Goal: Task Accomplishment & Management: Manage account settings

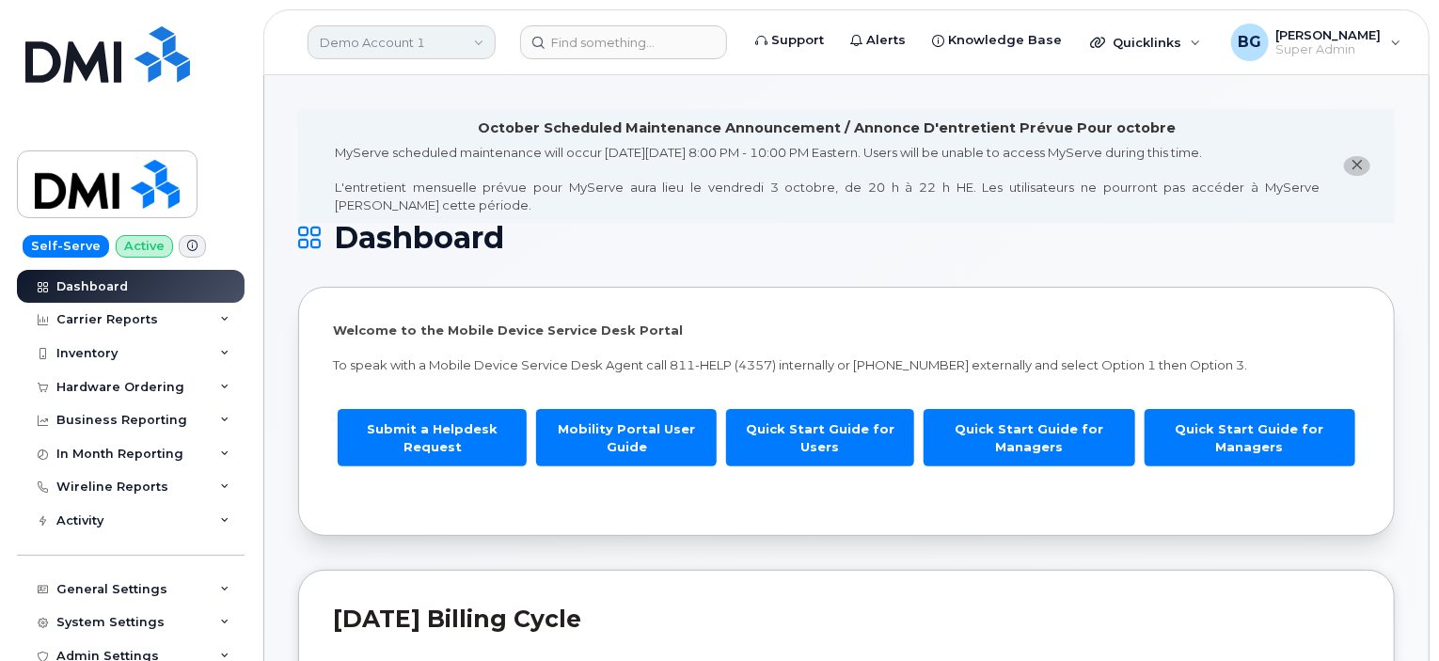
click at [401, 39] on link "Demo Account 1" at bounding box center [402, 42] width 188 height 34
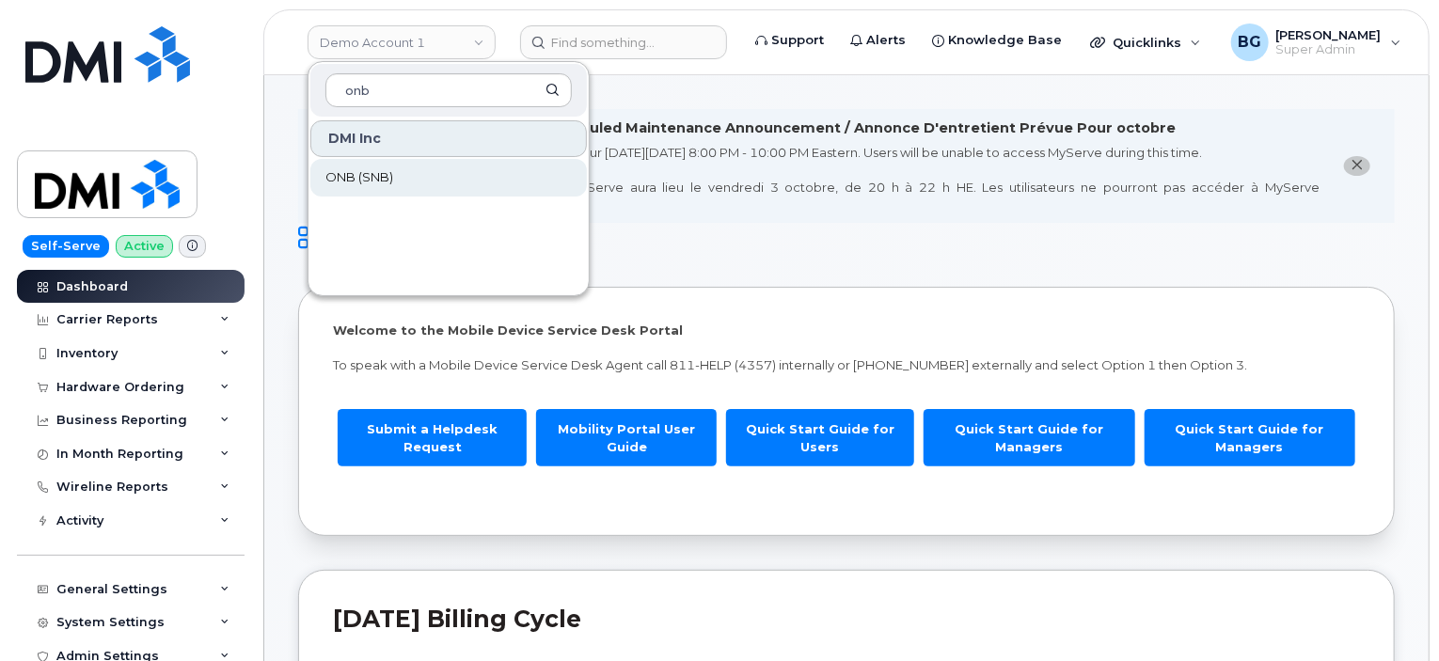
type input "onb"
click at [354, 168] on span "ONB (SNB)" at bounding box center [360, 177] width 68 height 19
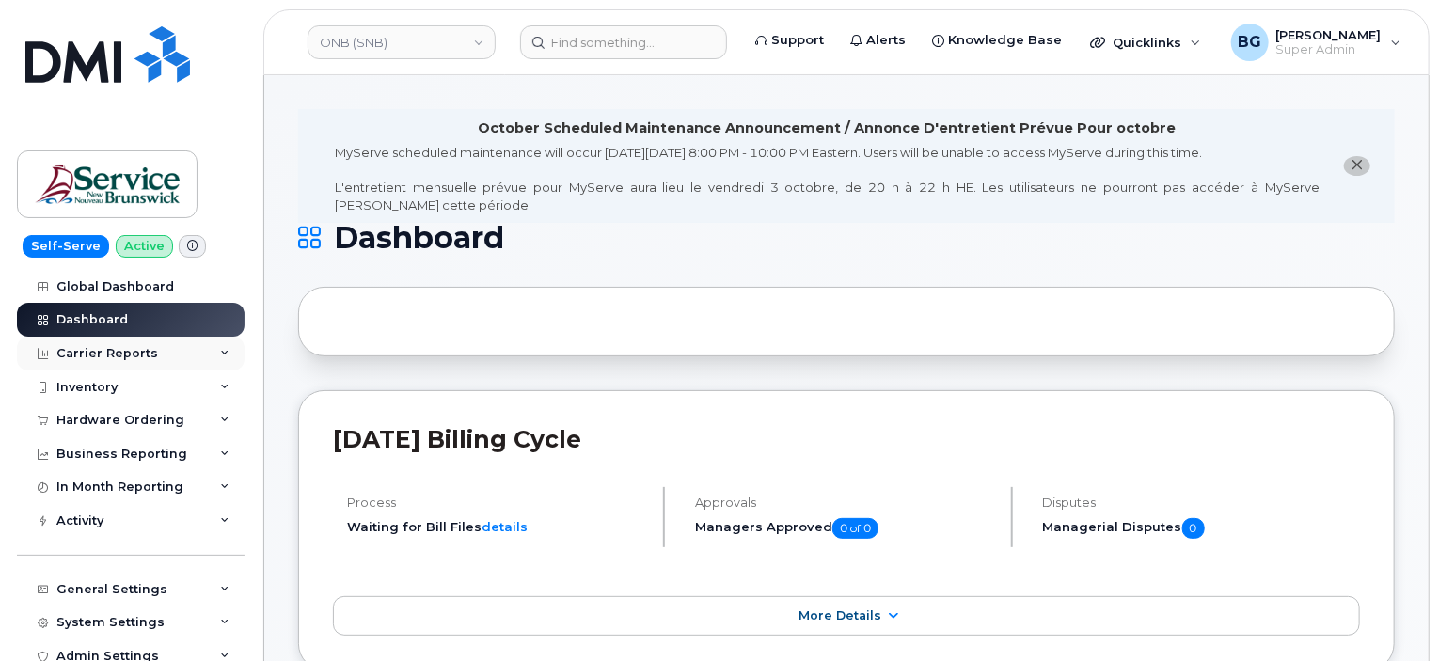
click at [117, 348] on div "Carrier Reports" at bounding box center [107, 353] width 102 height 15
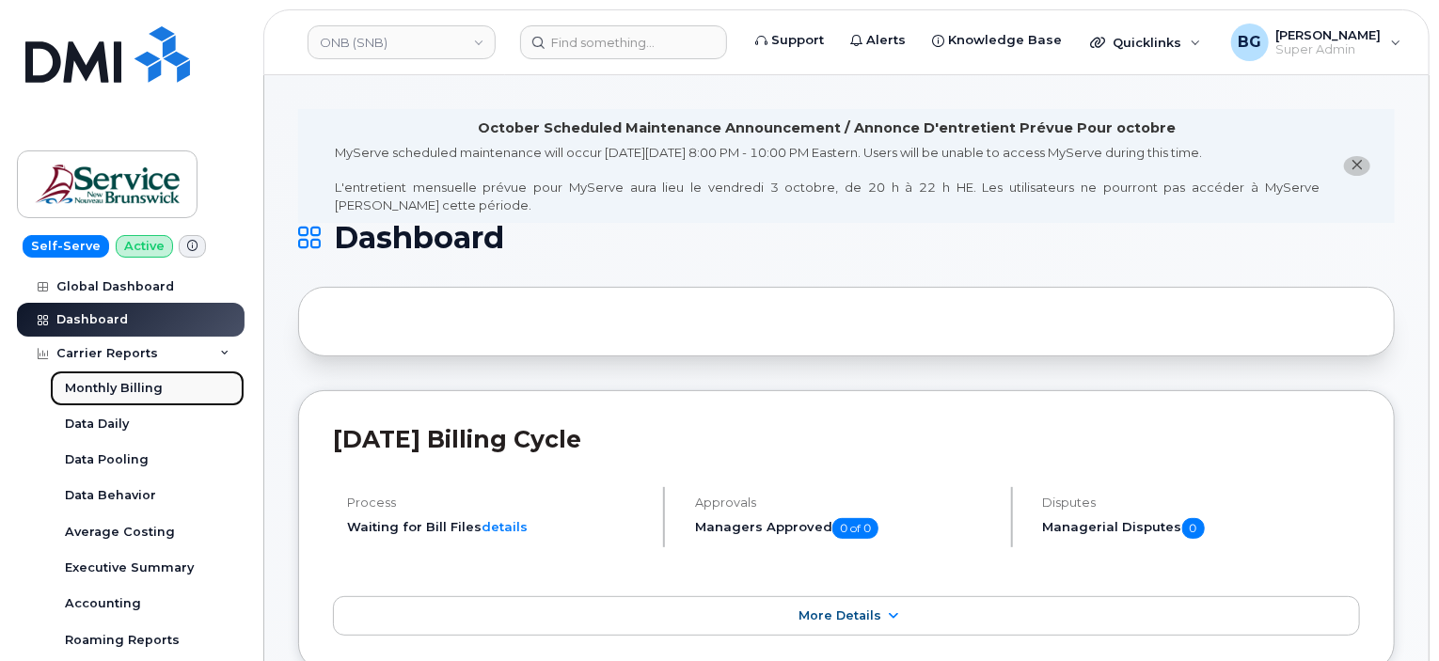
click at [120, 384] on div "Monthly Billing" at bounding box center [114, 388] width 98 height 17
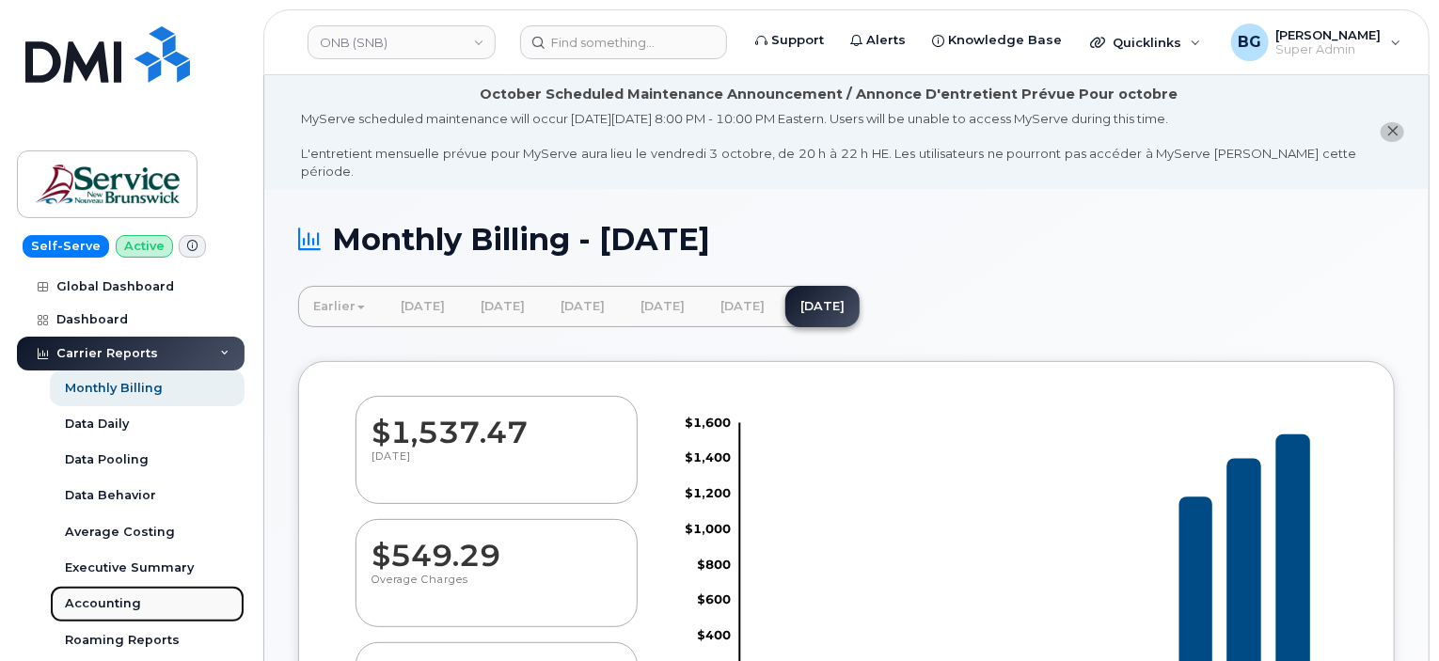
click at [94, 599] on div "Accounting" at bounding box center [103, 604] width 76 height 17
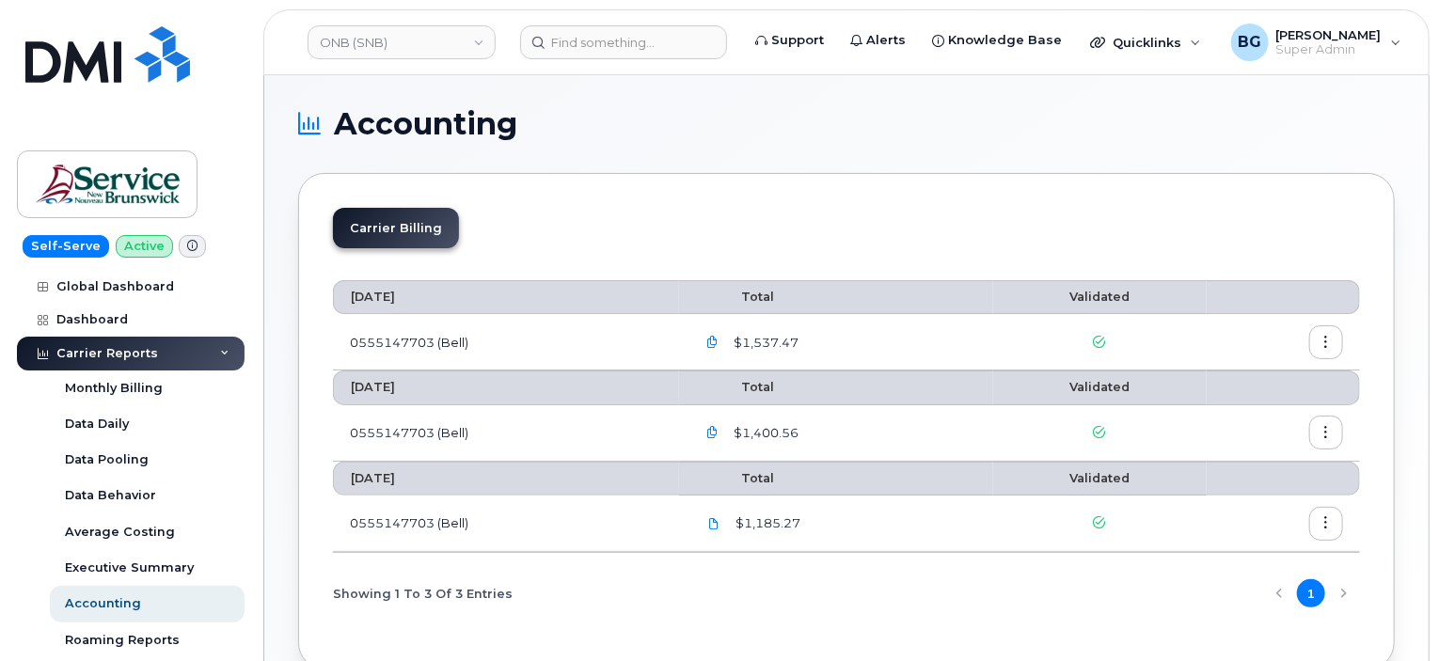
click at [1310, 333] on button "button" at bounding box center [1327, 343] width 34 height 34
click at [1227, 330] on td at bounding box center [1283, 342] width 153 height 56
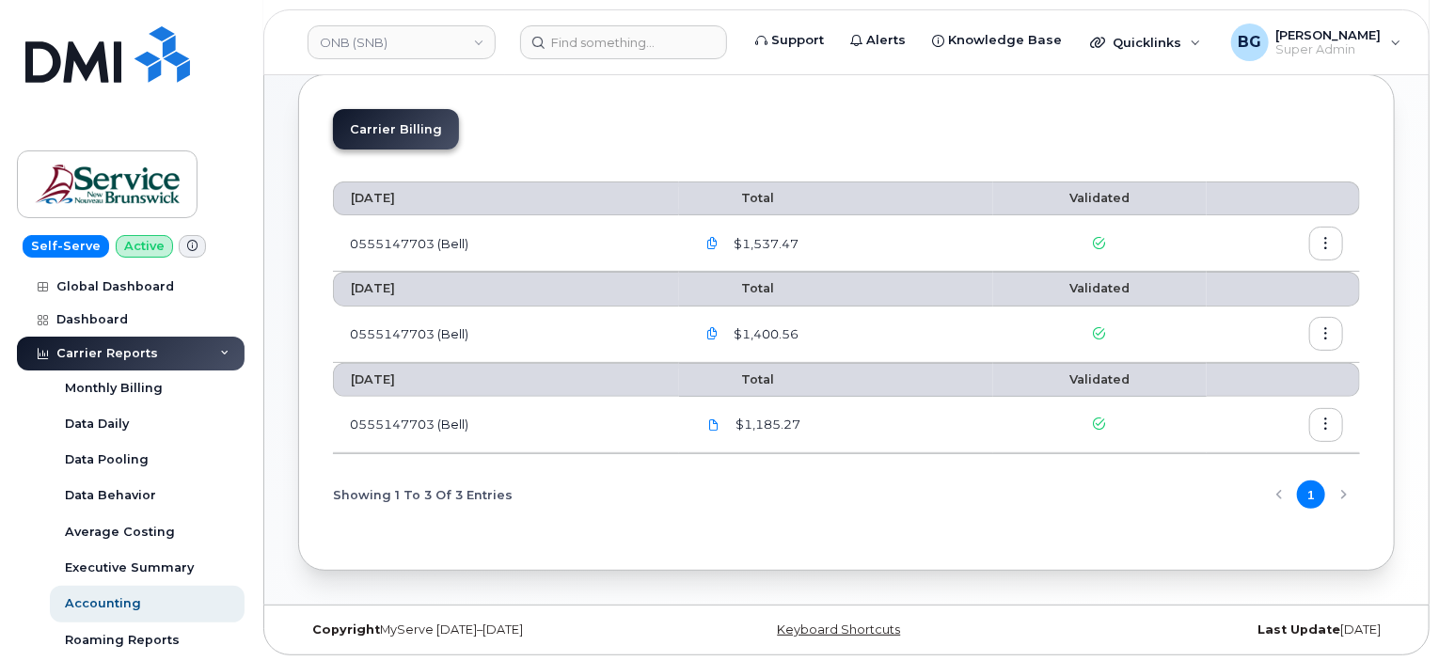
scroll to position [98, 0]
click at [1336, 419] on button "button" at bounding box center [1327, 426] width 34 height 34
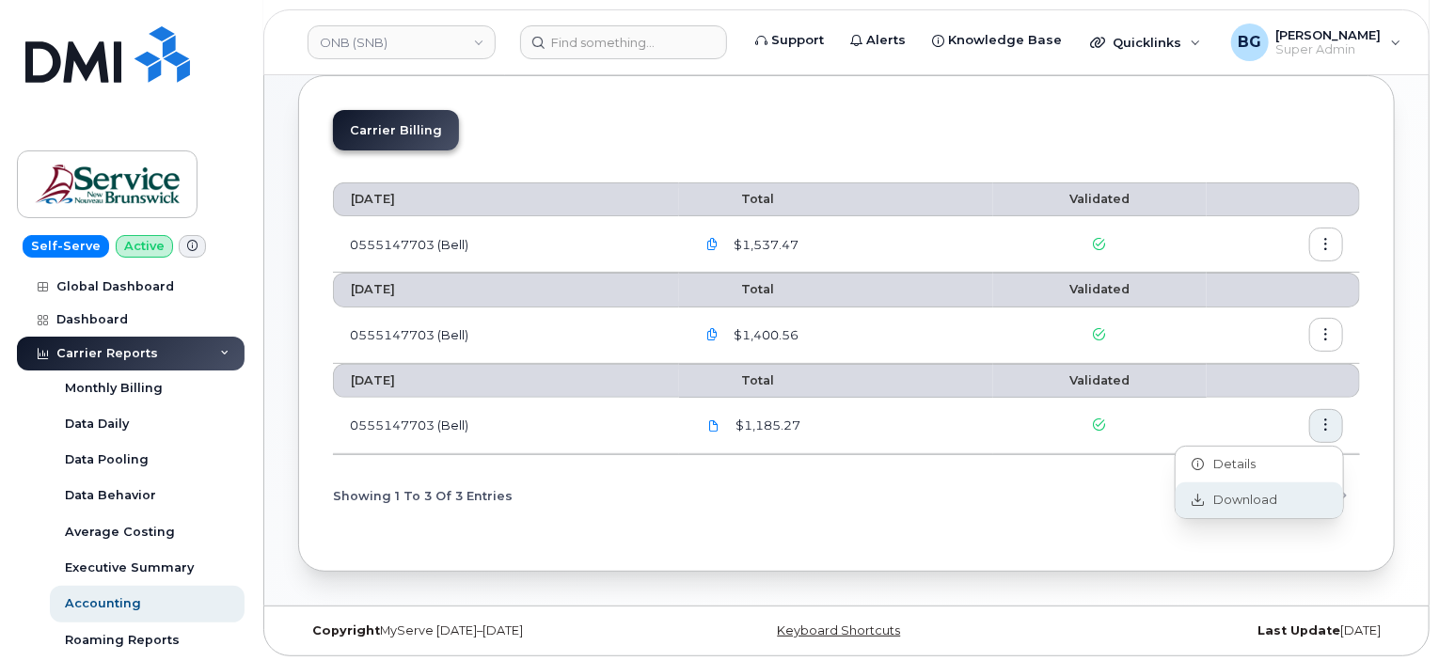
click at [1249, 503] on span "Download" at bounding box center [1241, 500] width 73 height 17
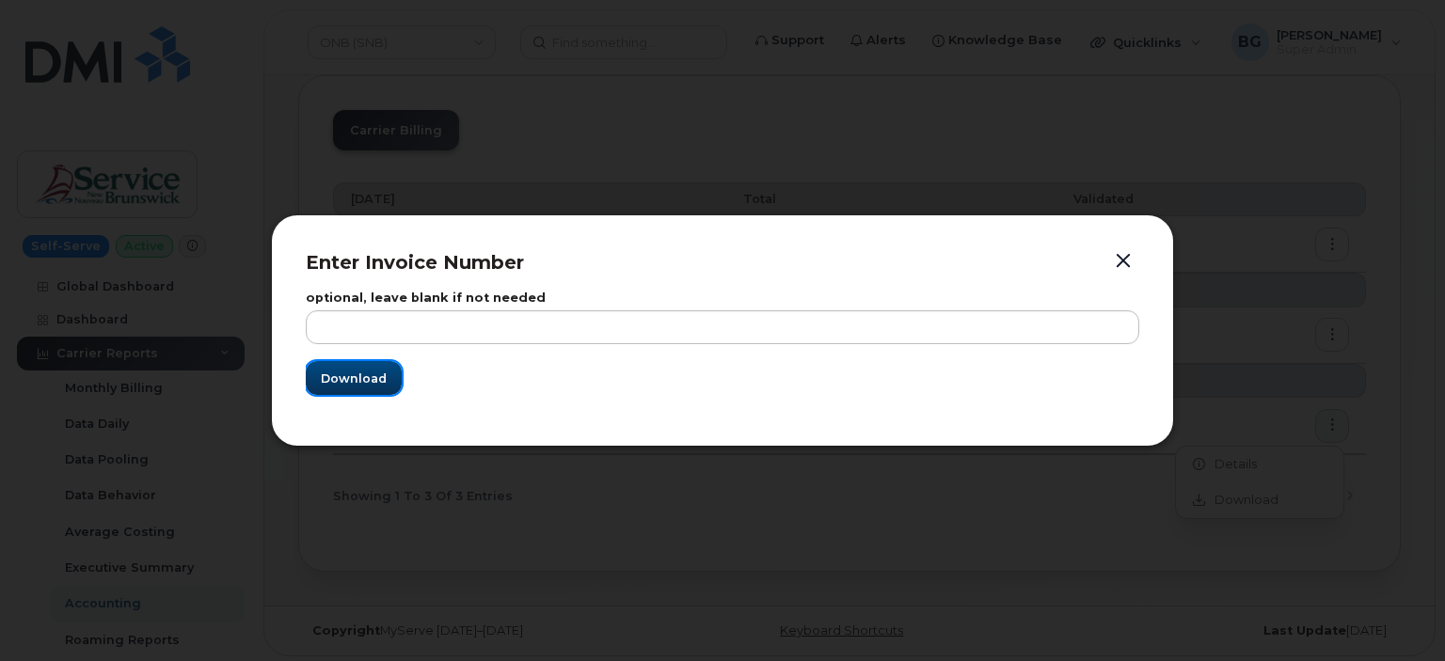
click at [354, 392] on button "Download" at bounding box center [354, 378] width 96 height 34
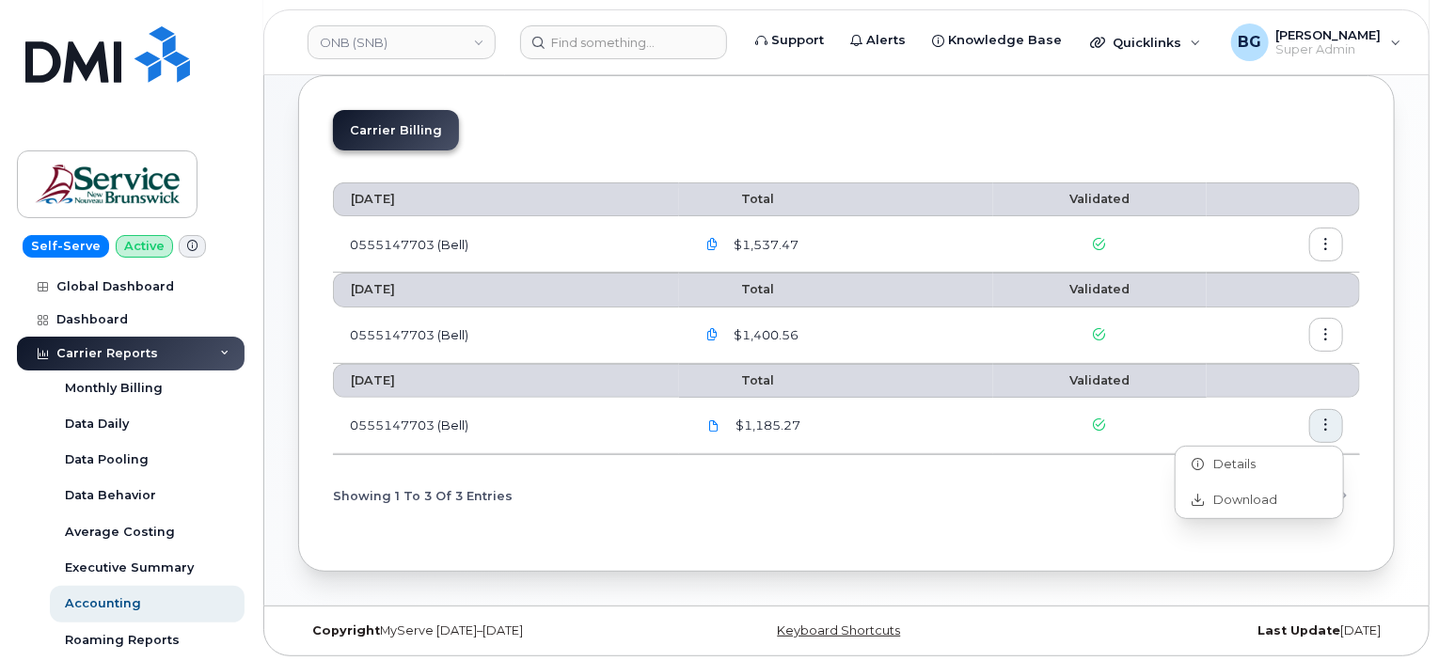
click at [1317, 333] on button "button" at bounding box center [1327, 335] width 34 height 34
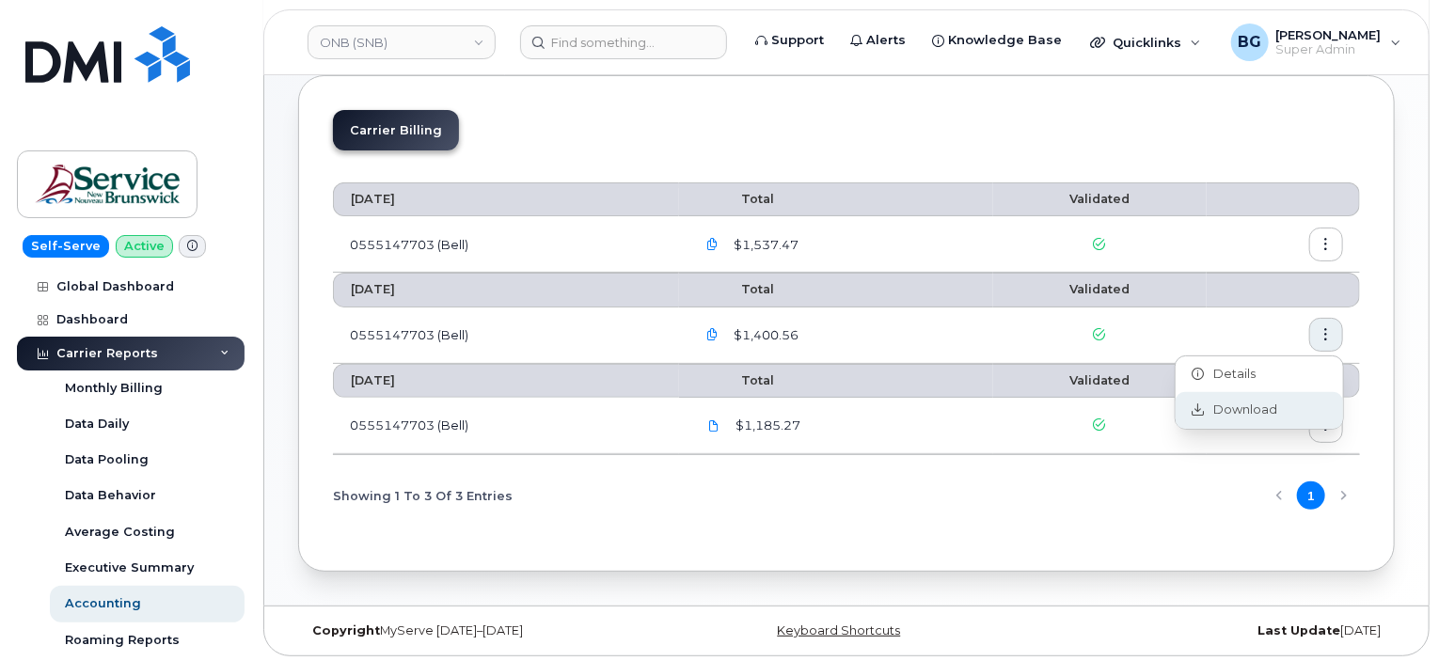
click at [1258, 405] on span "Download" at bounding box center [1241, 410] width 73 height 17
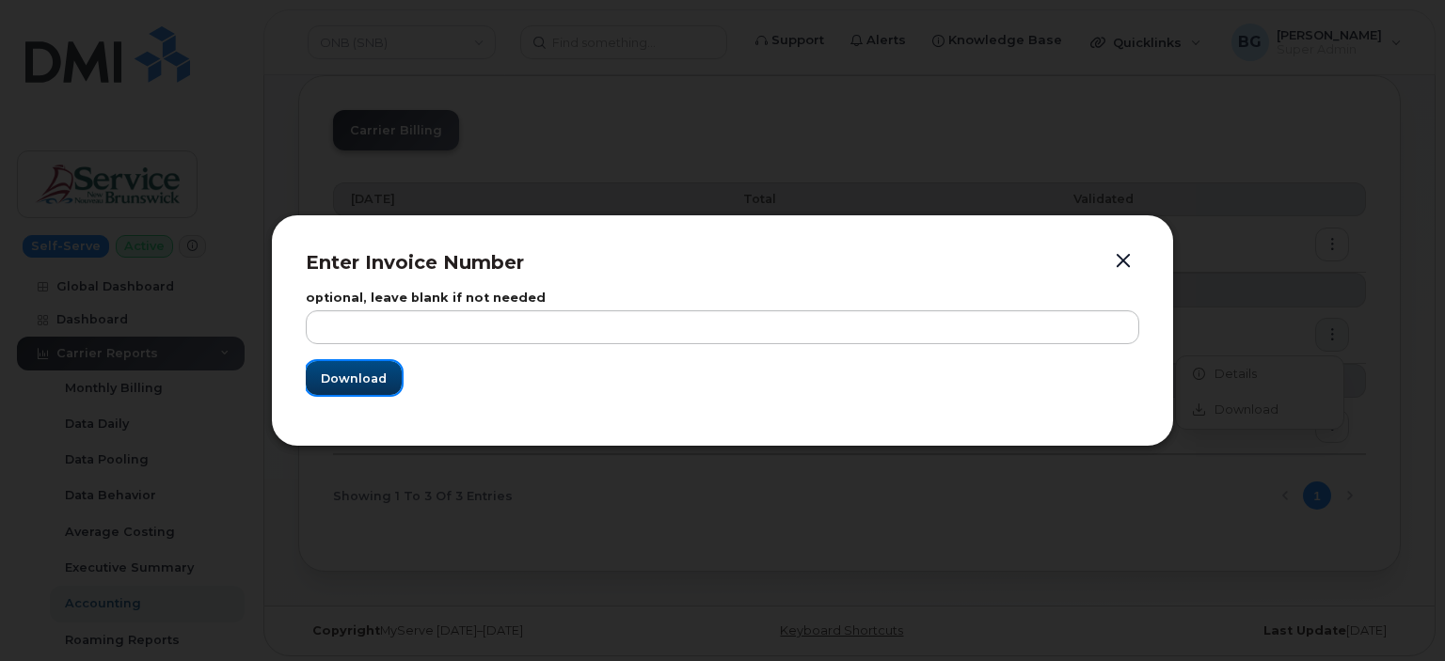
click at [360, 365] on button "Download" at bounding box center [354, 378] width 96 height 34
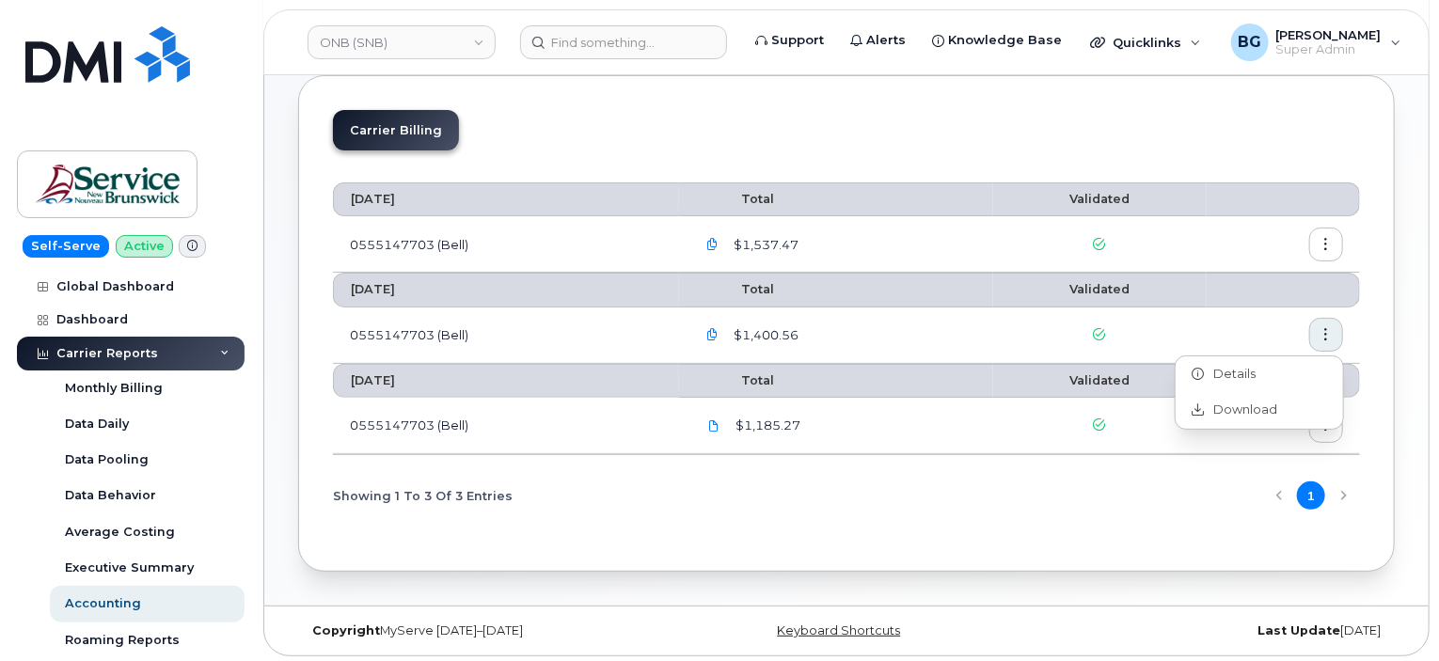
click at [1325, 232] on button "button" at bounding box center [1327, 245] width 34 height 34
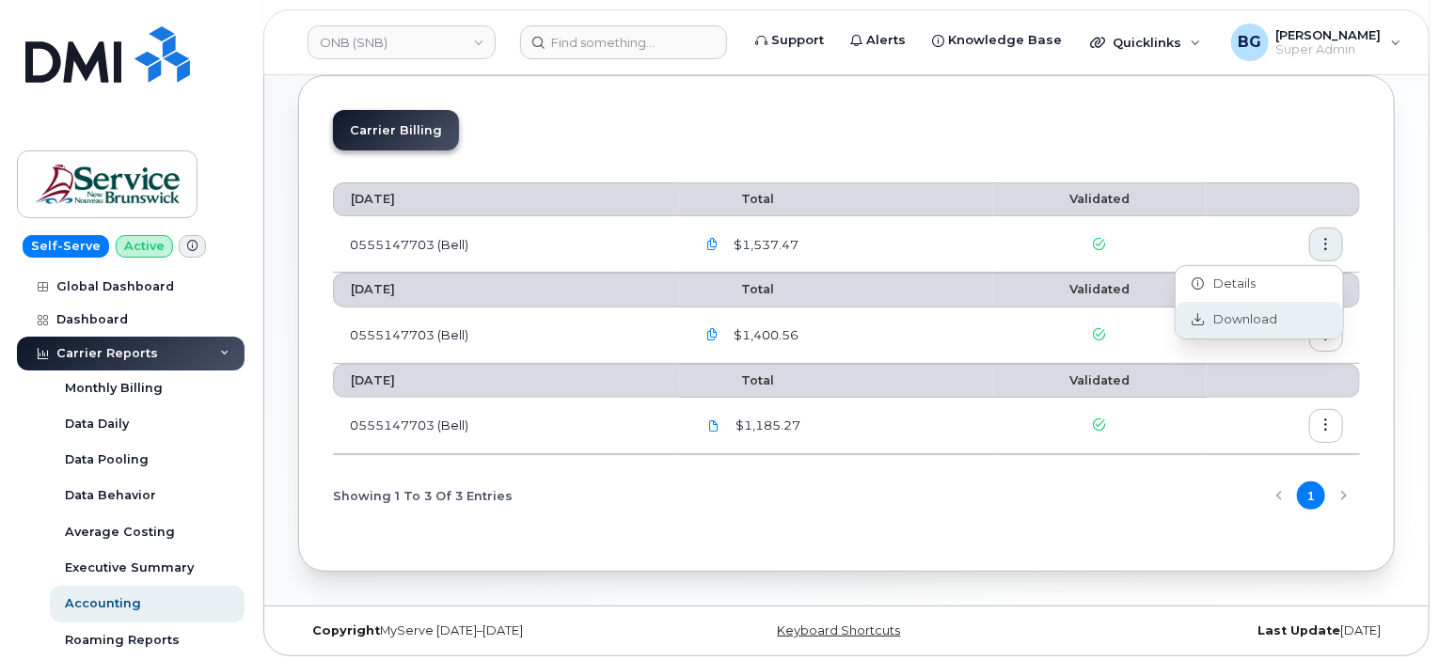
click at [1251, 317] on span "Download" at bounding box center [1241, 319] width 73 height 17
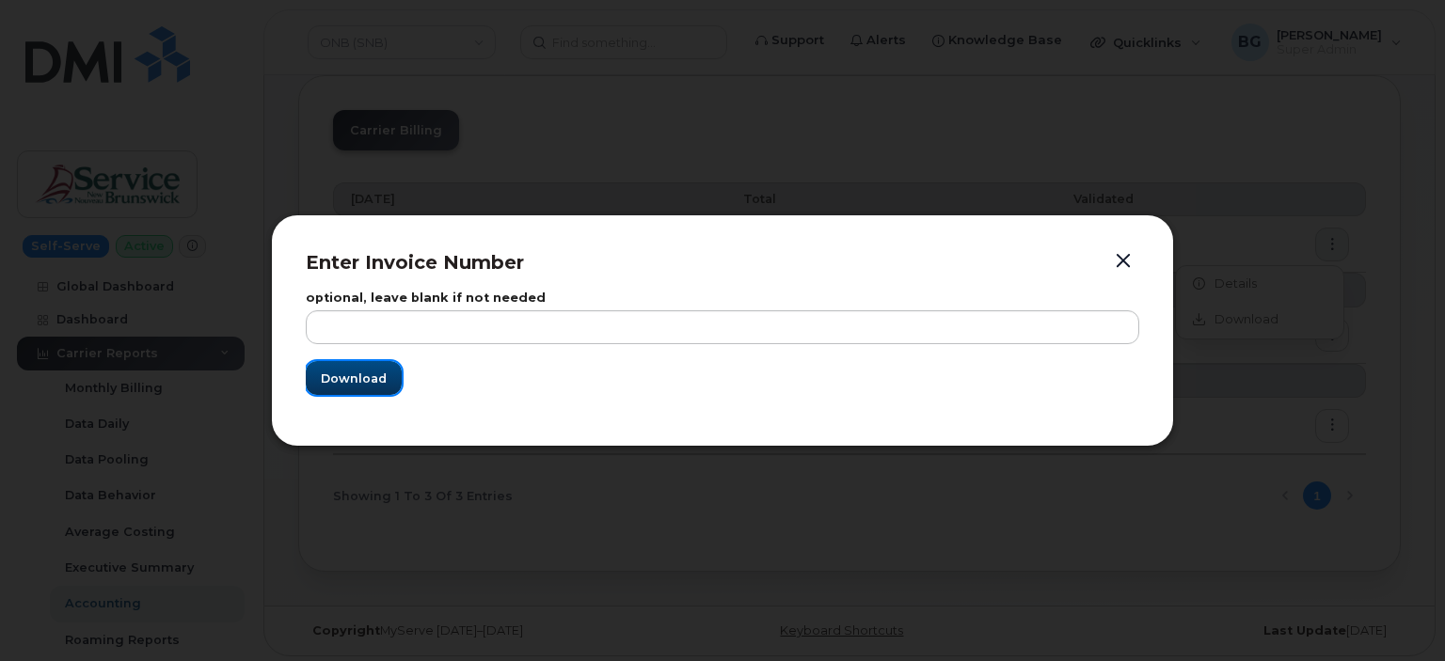
click at [362, 373] on span "Download" at bounding box center [354, 379] width 66 height 18
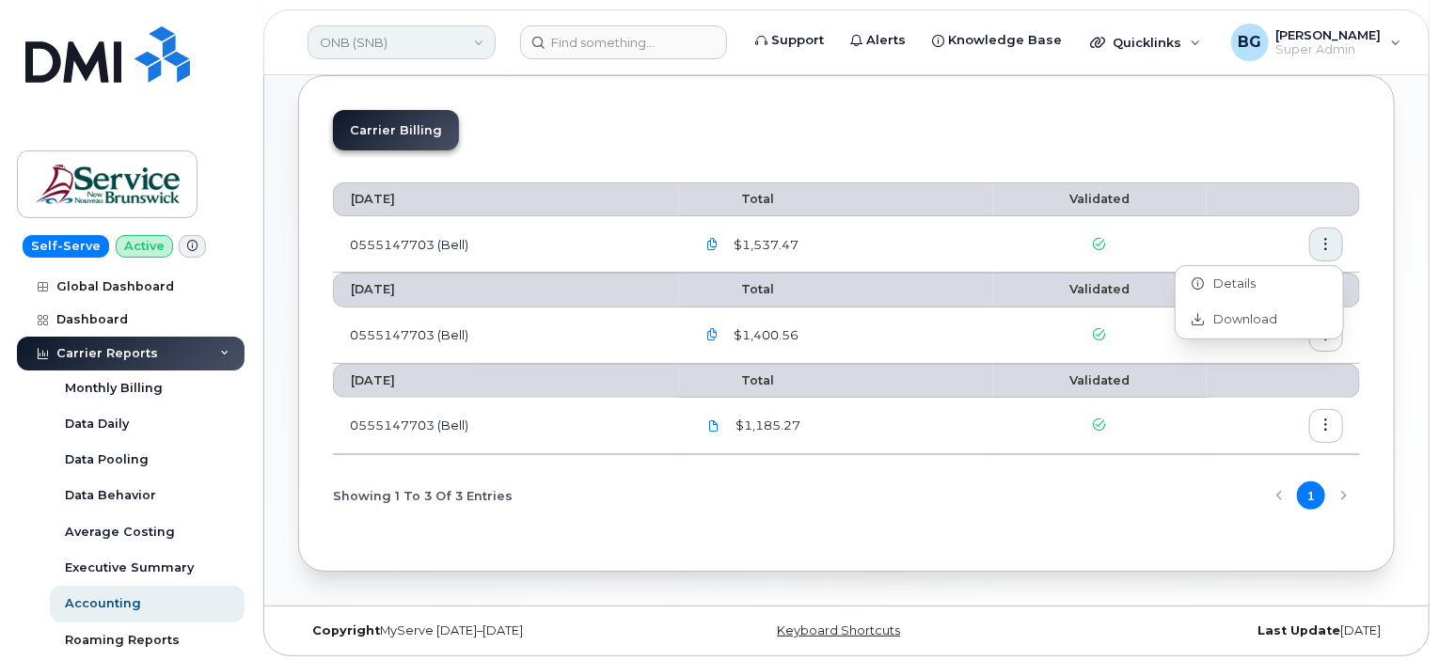
click at [421, 40] on link "ONB (SNB)" at bounding box center [402, 42] width 188 height 34
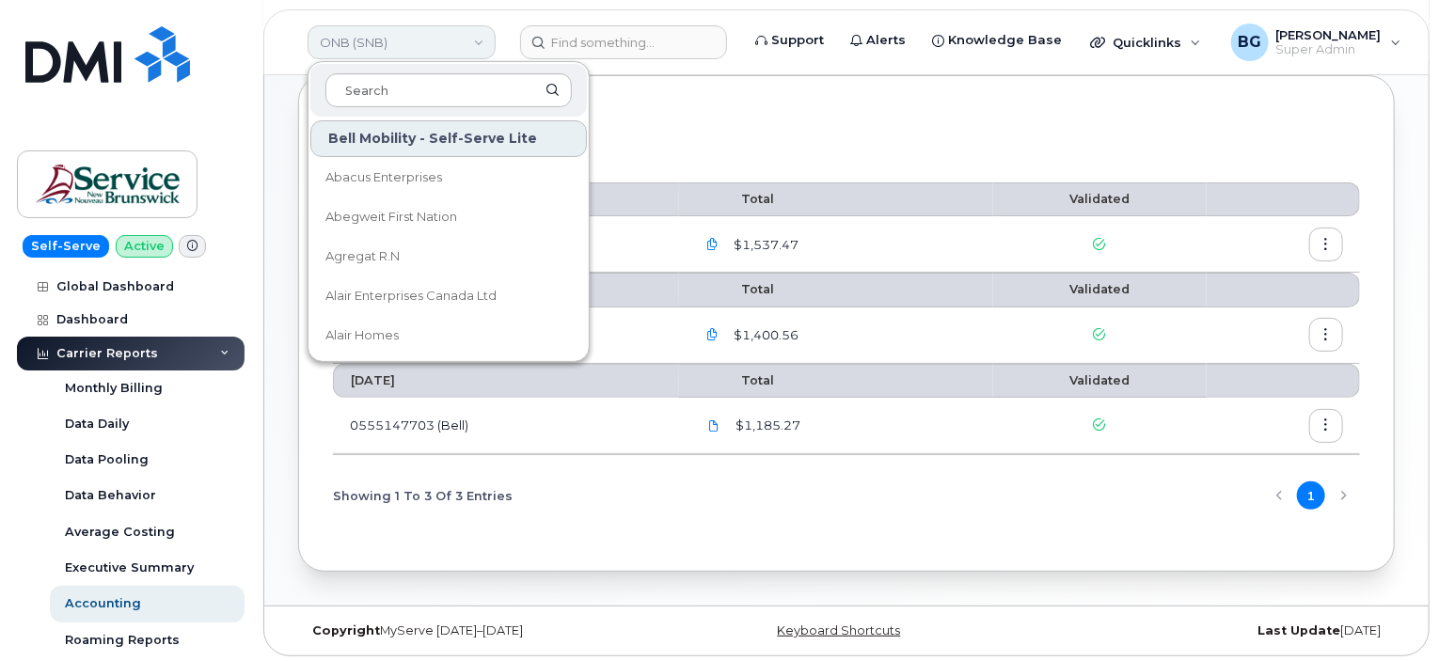
click at [421, 40] on link "ONB (SNB)" at bounding box center [402, 42] width 188 height 34
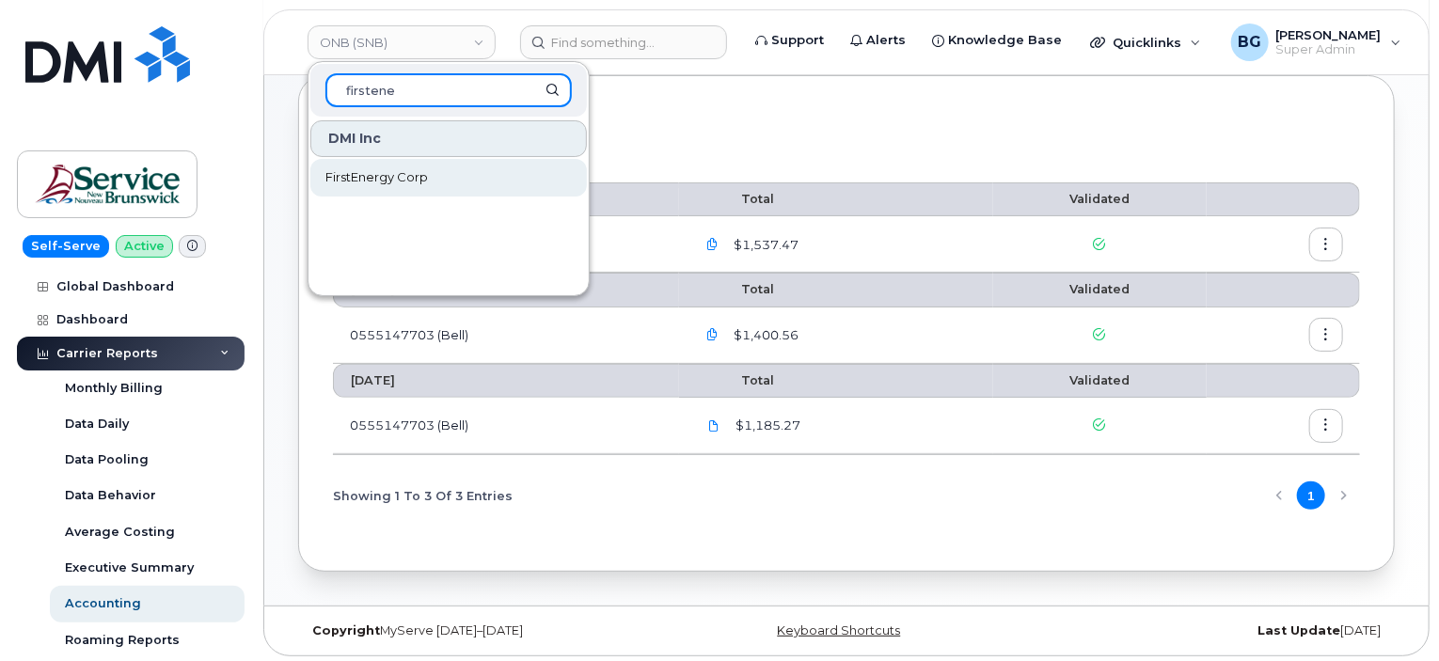
type input "firstene"
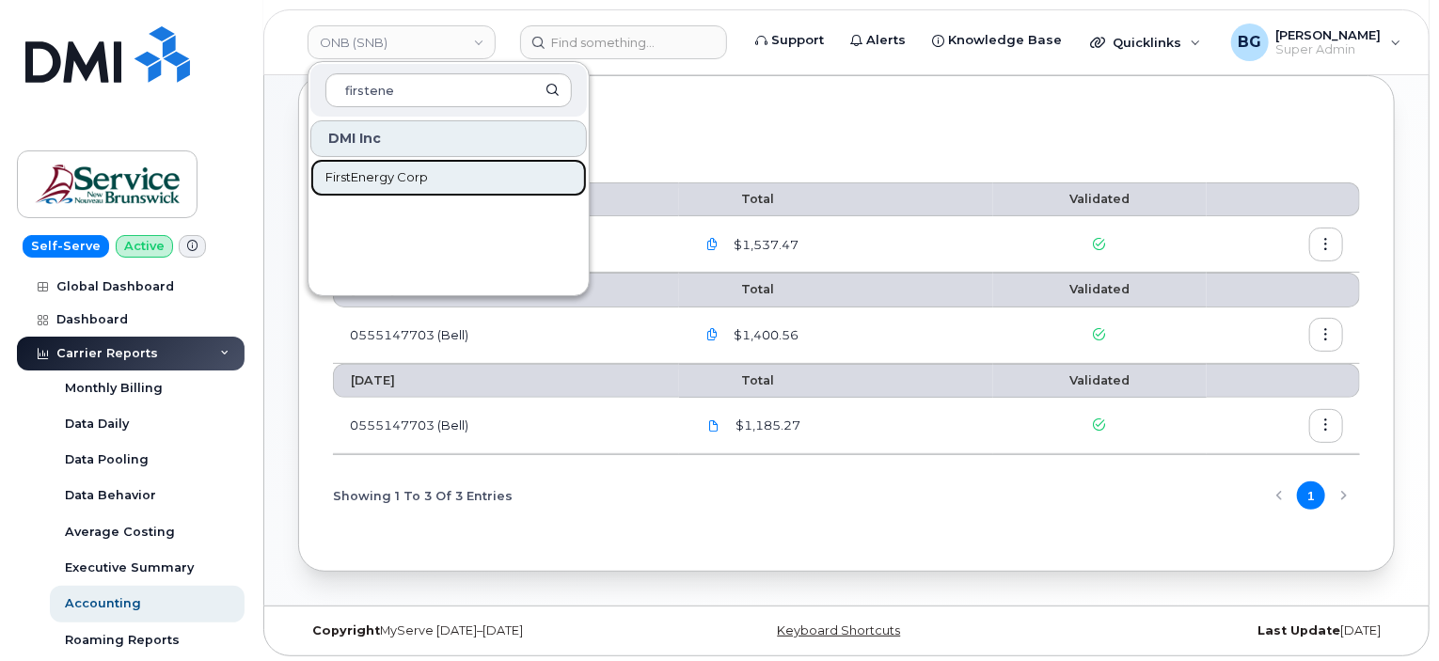
click at [367, 173] on span "FirstEnergy Corp" at bounding box center [377, 177] width 103 height 19
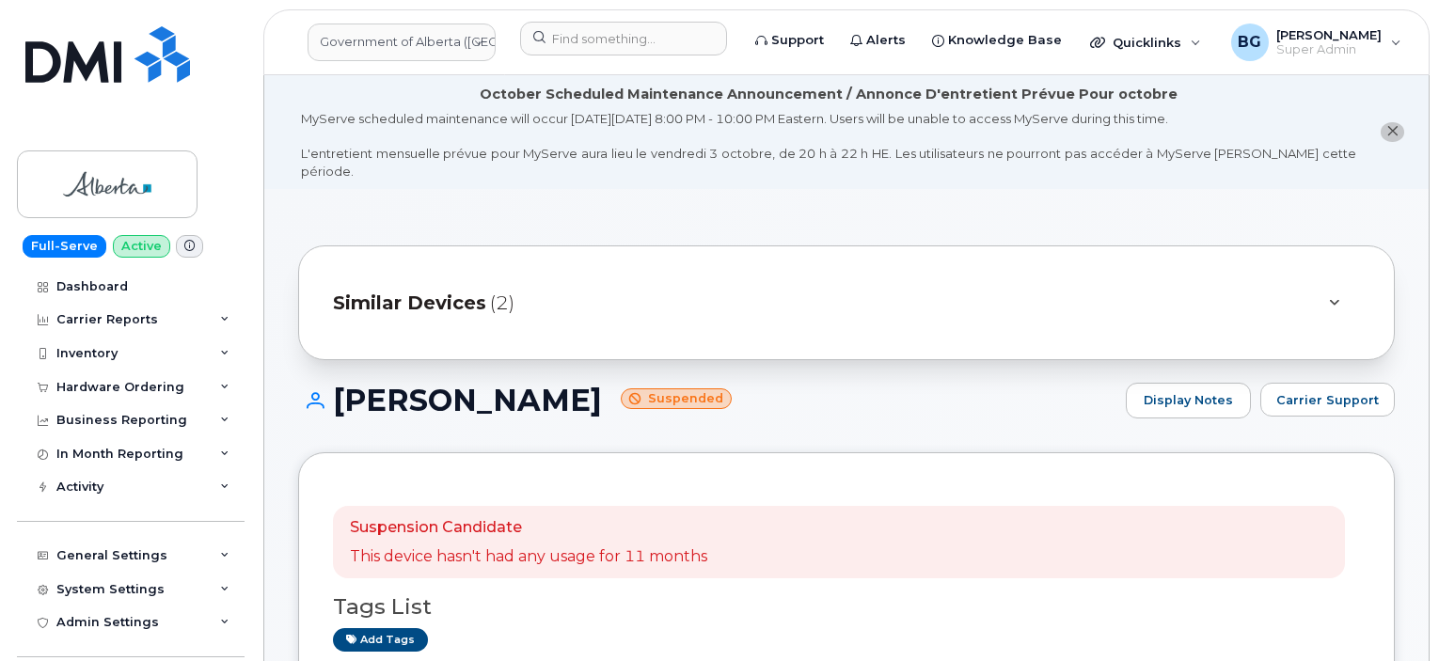
scroll to position [2697, 0]
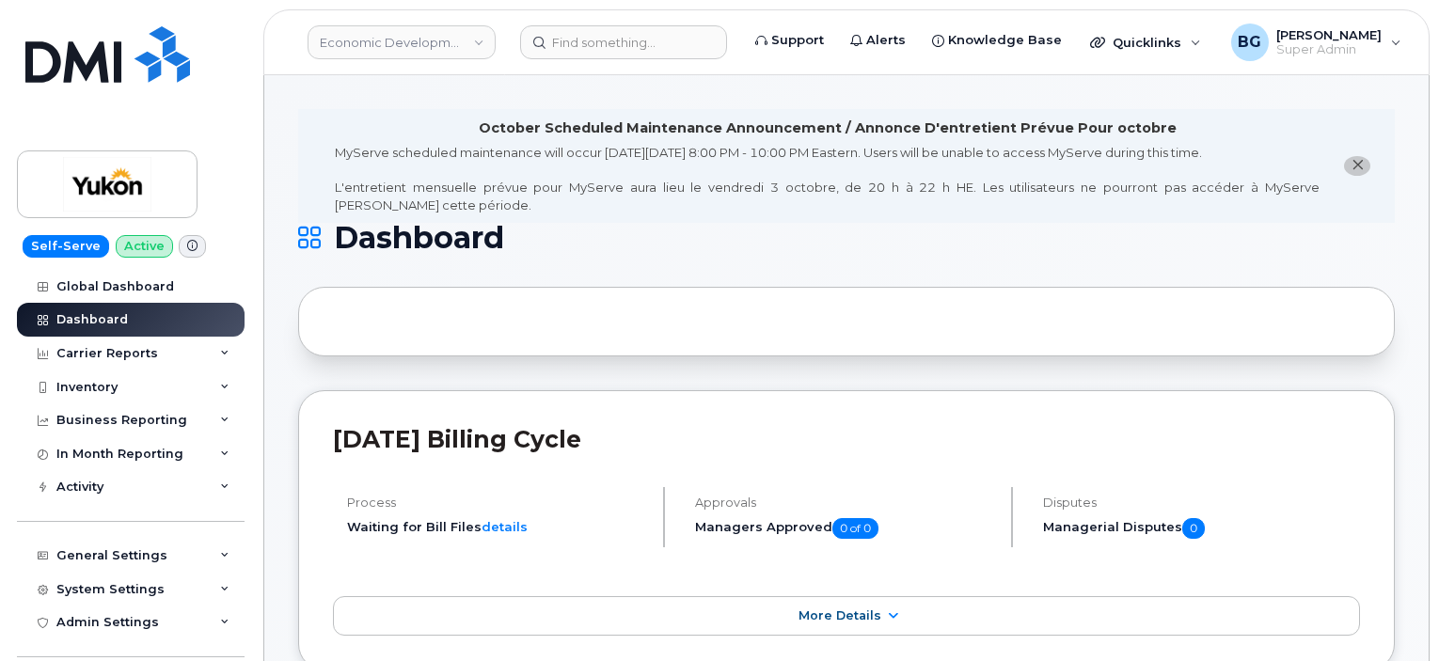
scroll to position [627, 0]
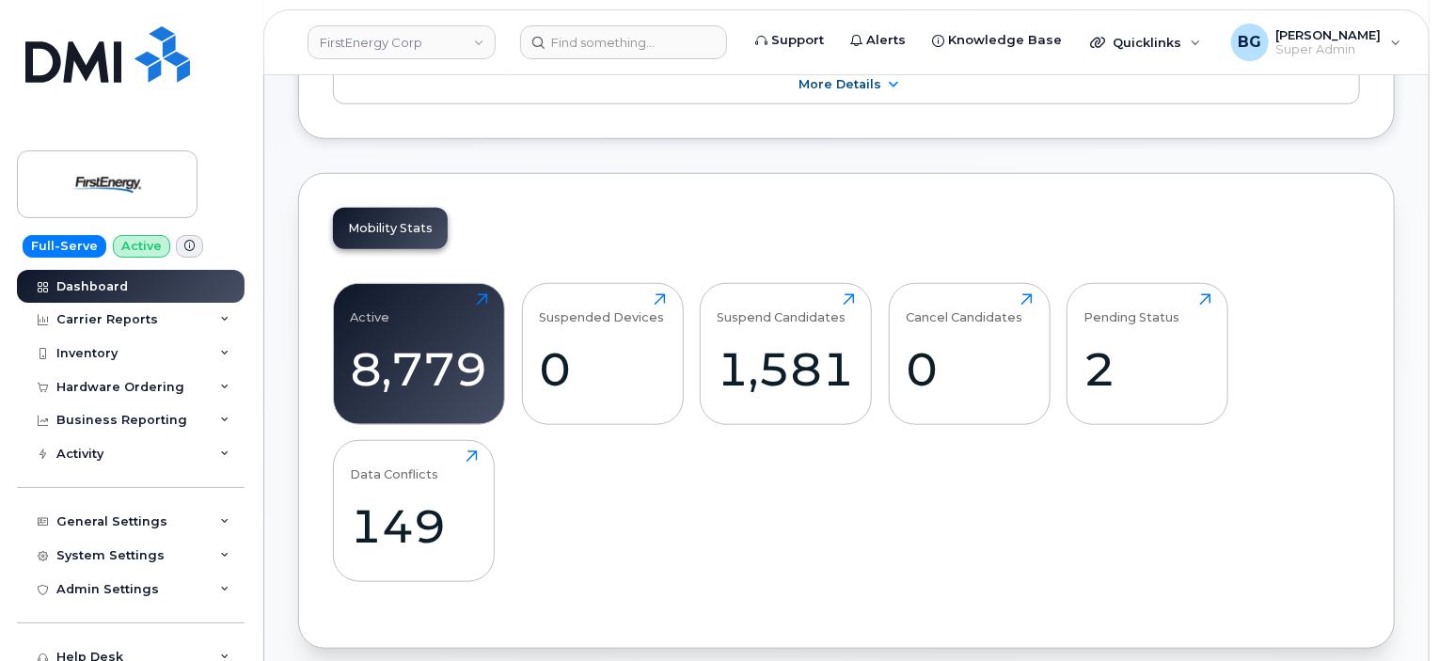
scroll to position [928, 0]
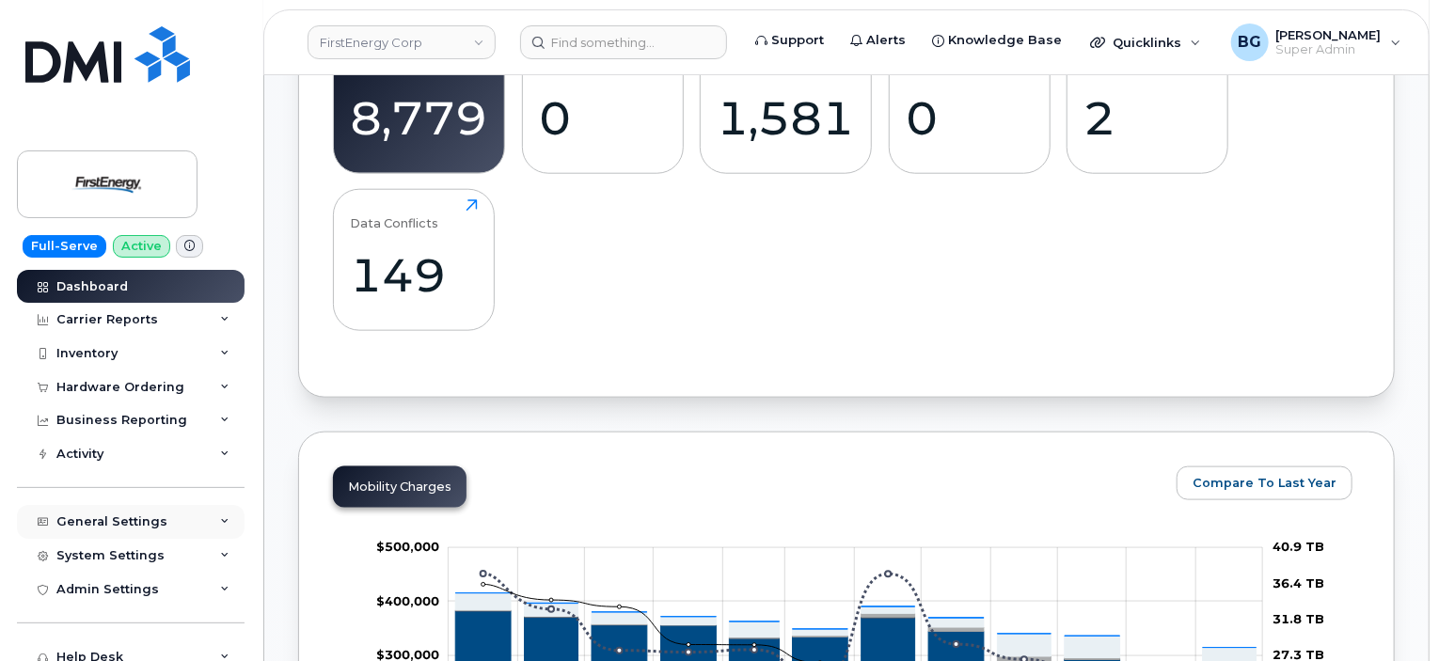
click at [96, 522] on div "General Settings" at bounding box center [111, 522] width 111 height 15
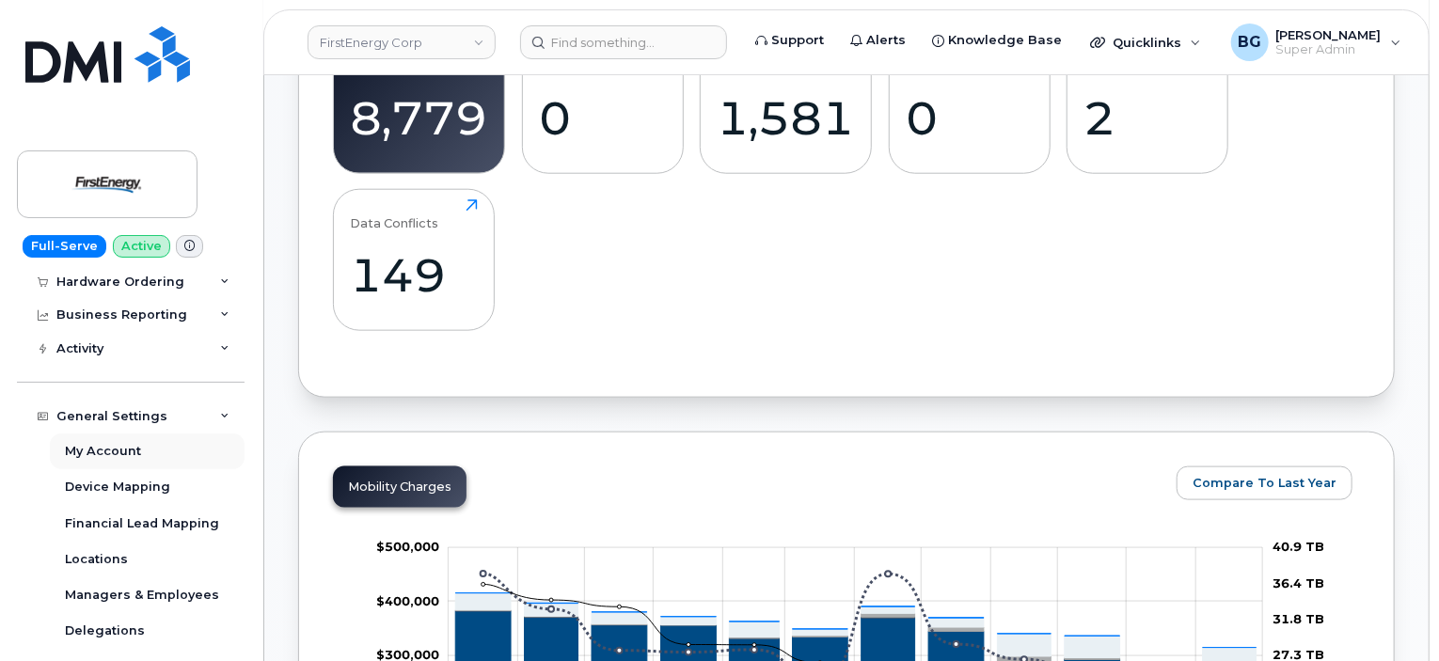
scroll to position [109, 0]
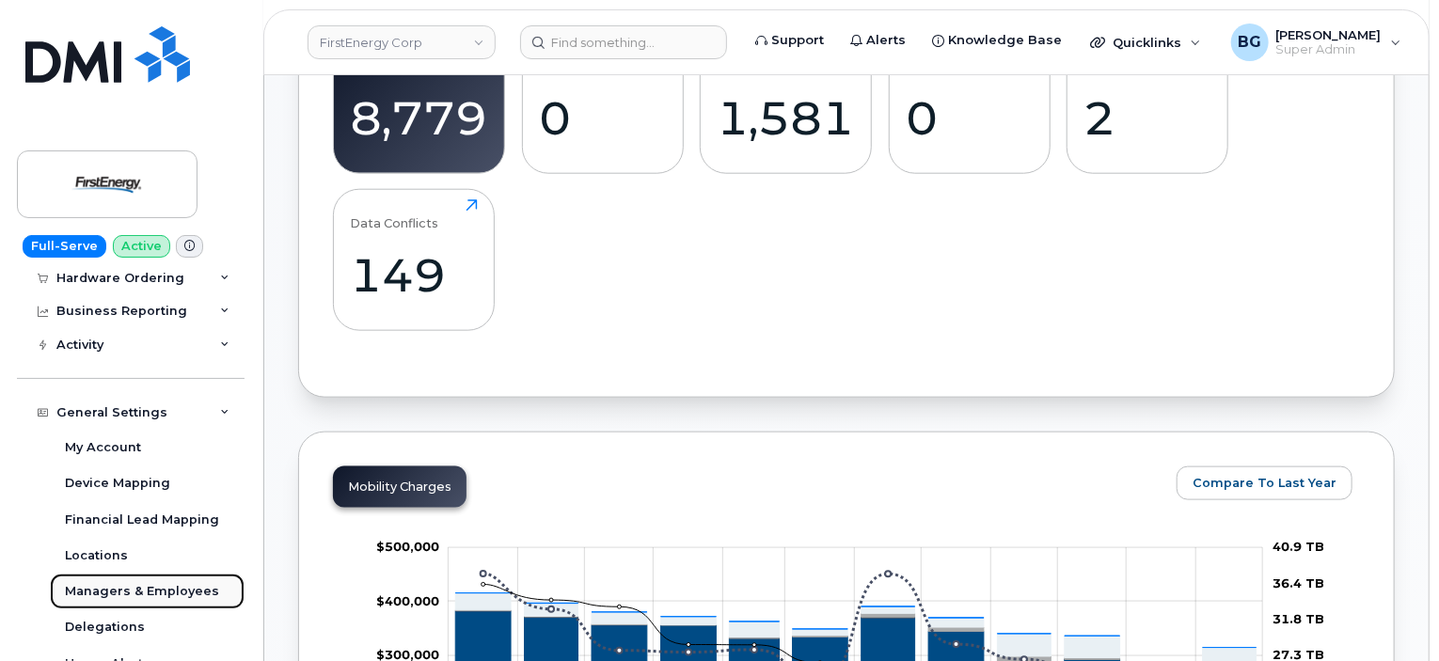
click at [109, 587] on div "Managers & Employees" at bounding box center [142, 591] width 154 height 17
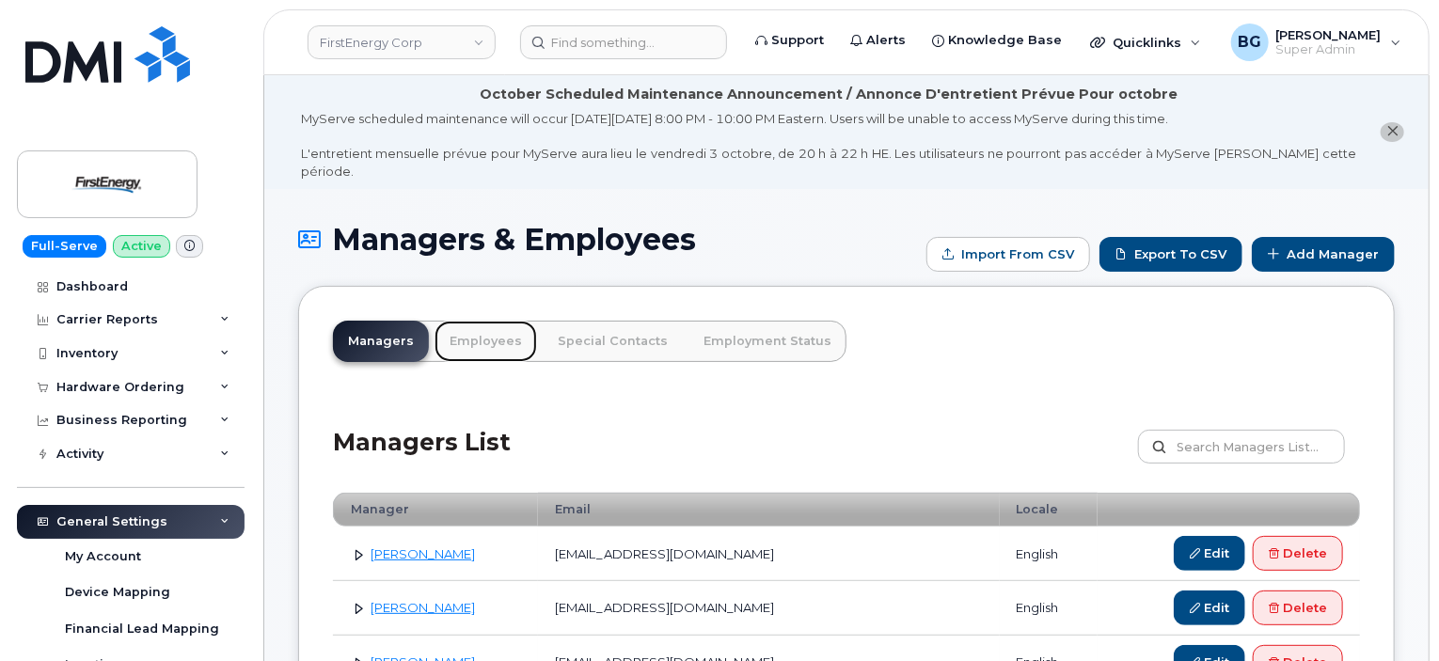
click at [471, 321] on link "Employees" at bounding box center [486, 341] width 103 height 41
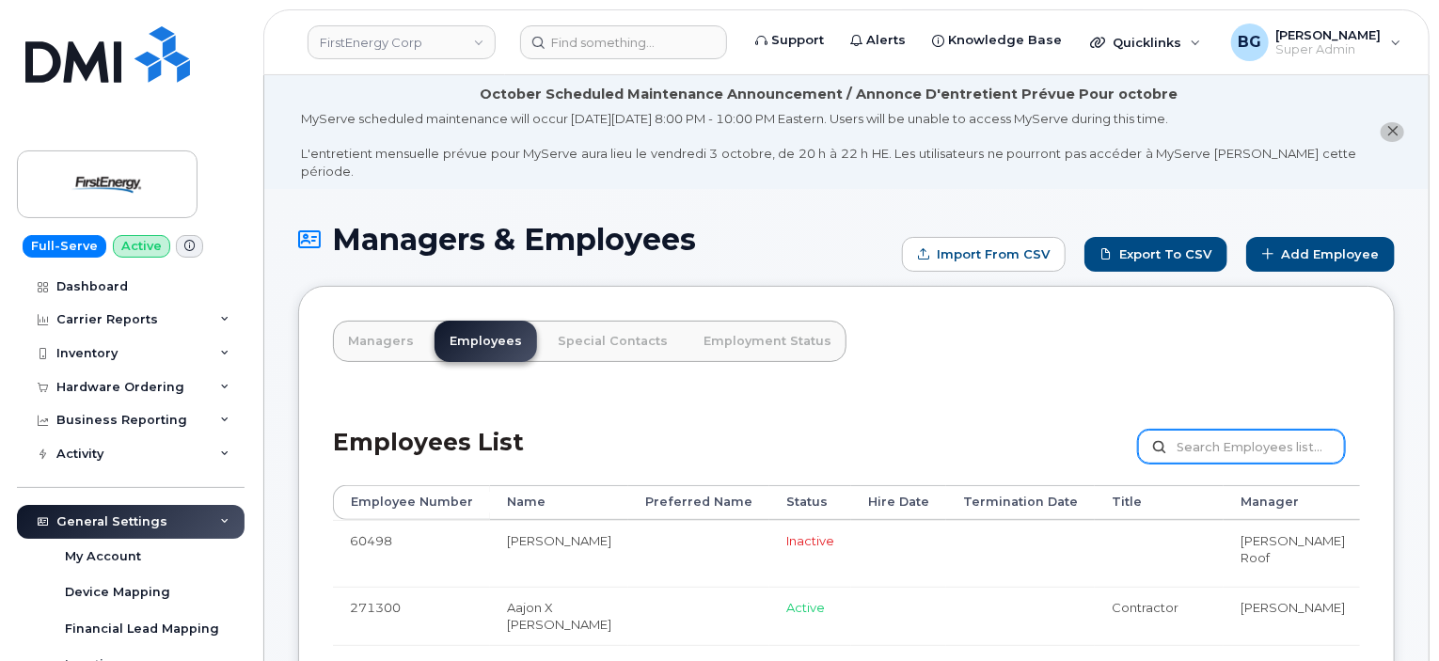
click at [1205, 430] on input "text" at bounding box center [1241, 447] width 207 height 34
type input "schultz"
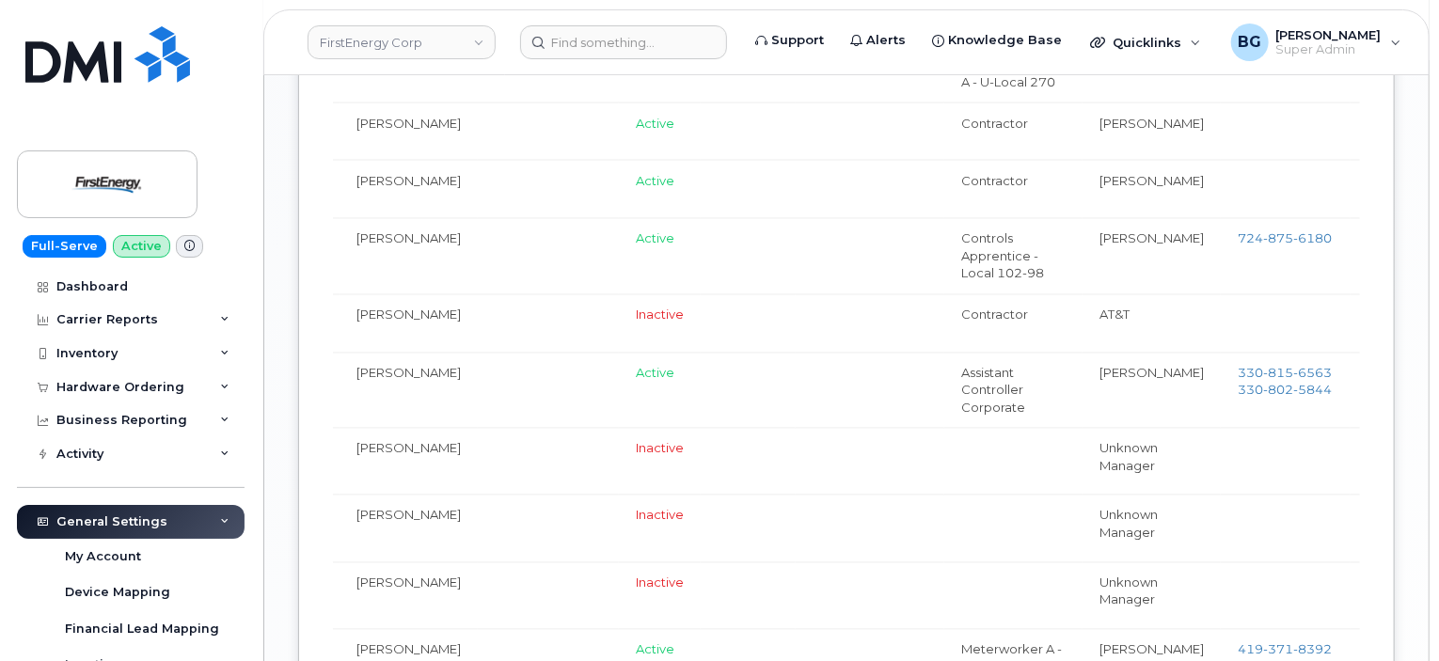
scroll to position [0, 166]
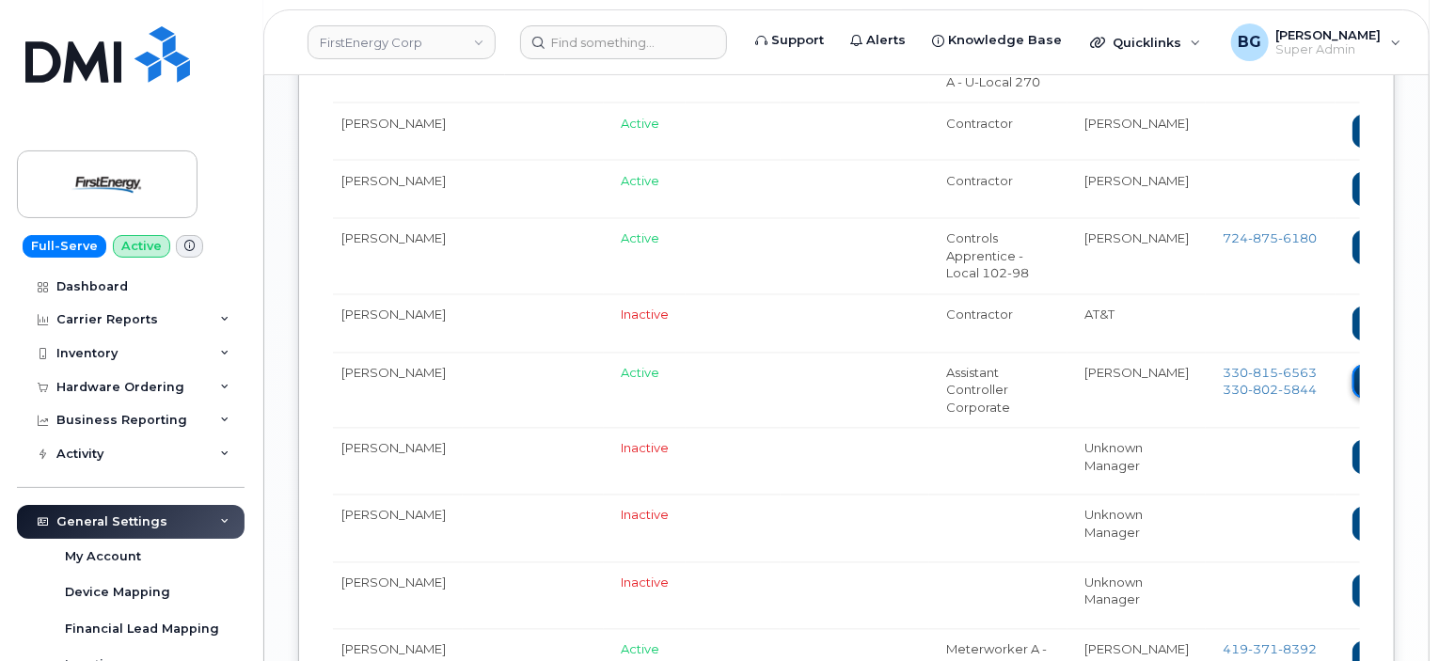
click at [1353, 400] on link "Edit" at bounding box center [1388, 382] width 71 height 35
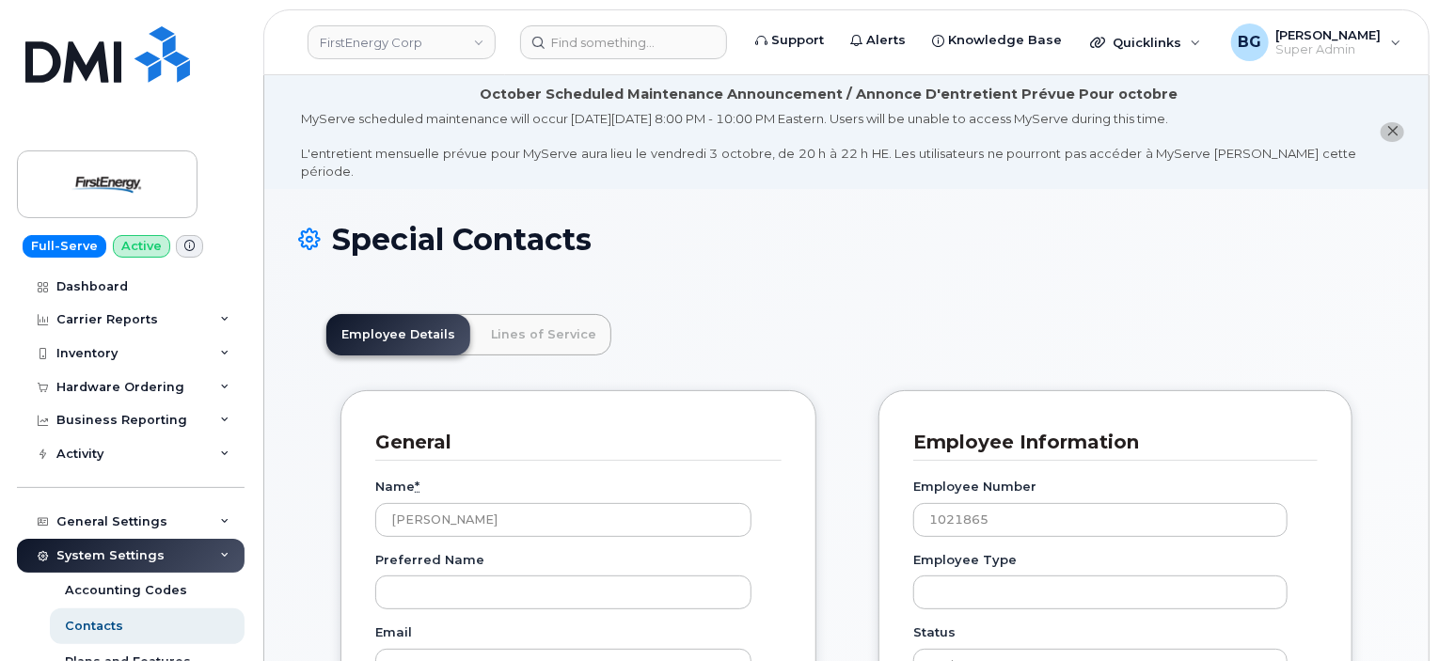
scroll to position [56, 0]
